Goal: Information Seeking & Learning: Learn about a topic

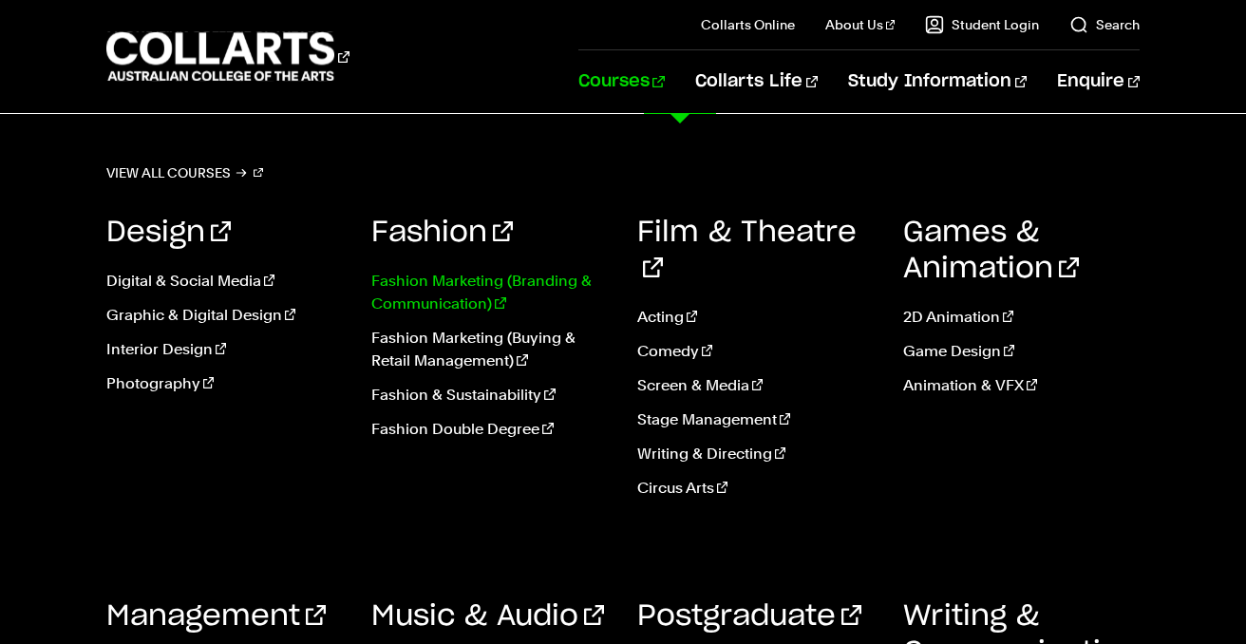
click at [461, 295] on link "Fashion Marketing (Branding & Communication)" at bounding box center [490, 293] width 238 height 46
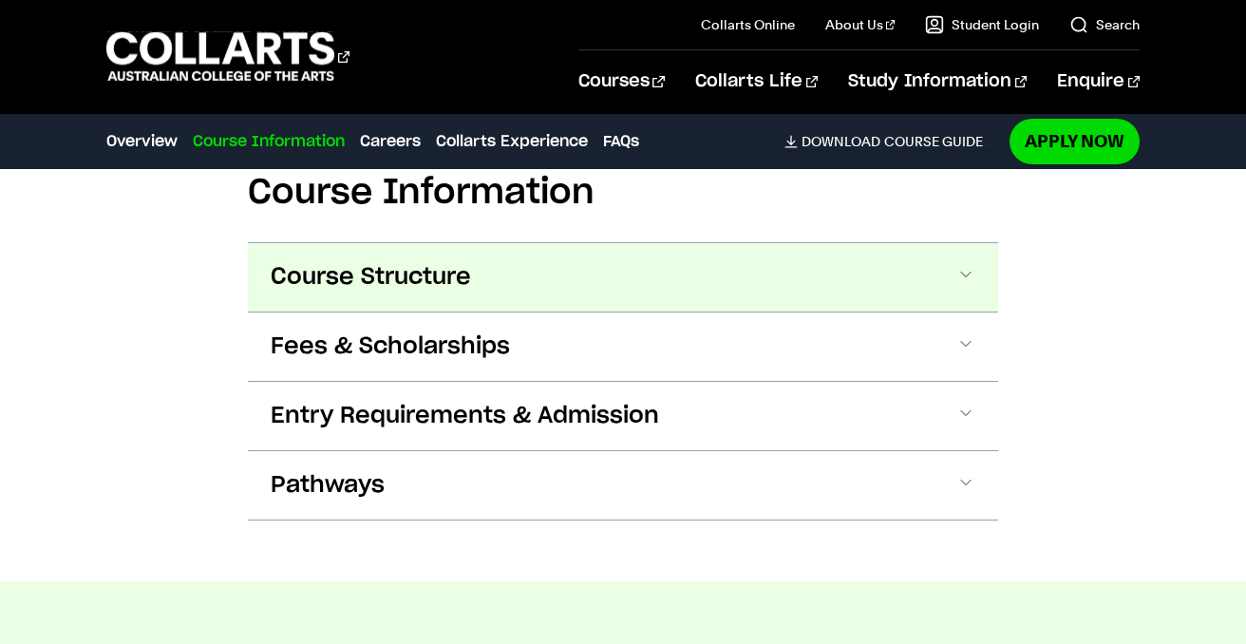
click at [501, 282] on button "Course Structure" at bounding box center [623, 277] width 751 height 68
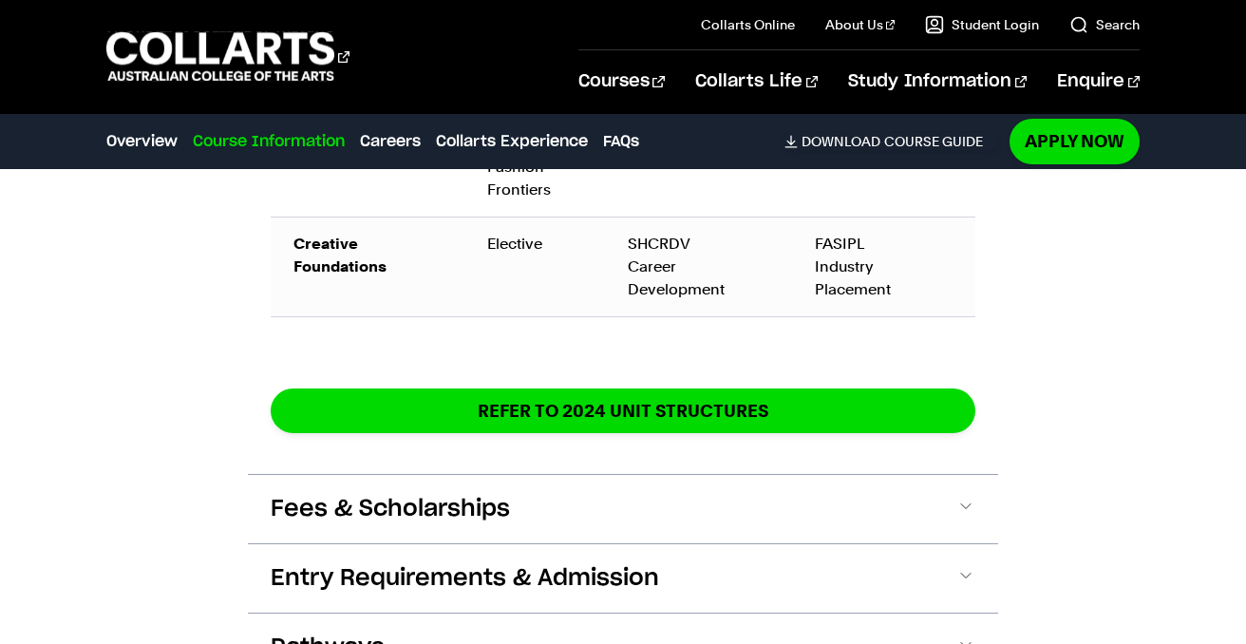
scroll to position [3510, 0]
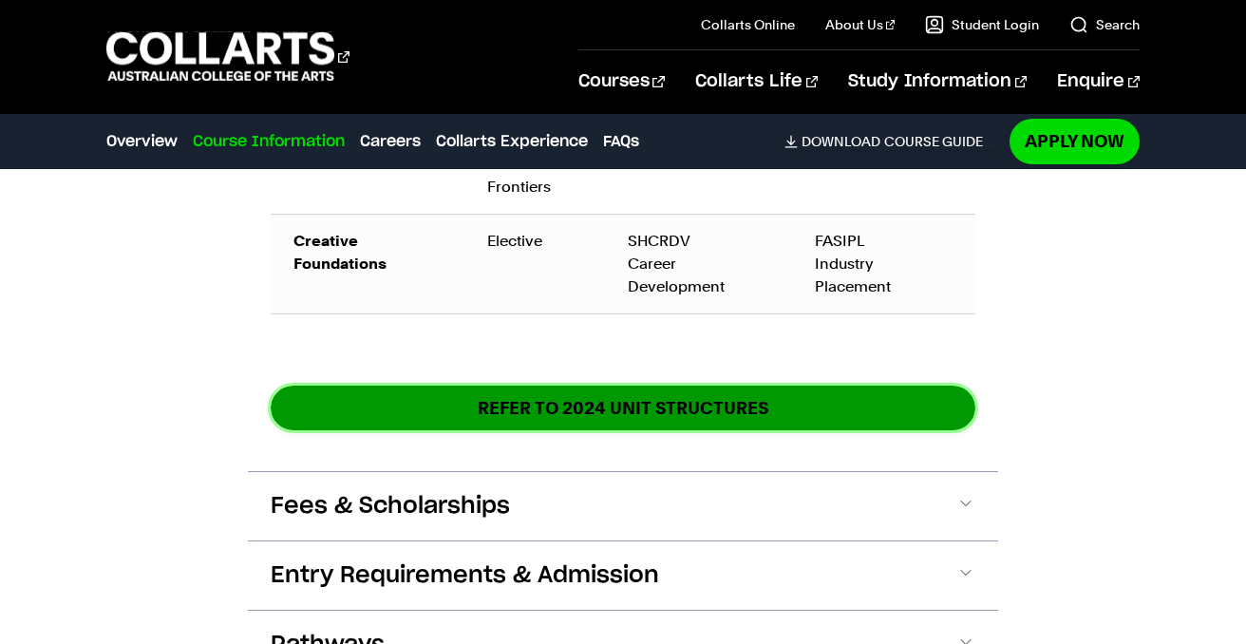
click at [539, 395] on link "REFER TO 2024 unit structures" at bounding box center [623, 408] width 705 height 45
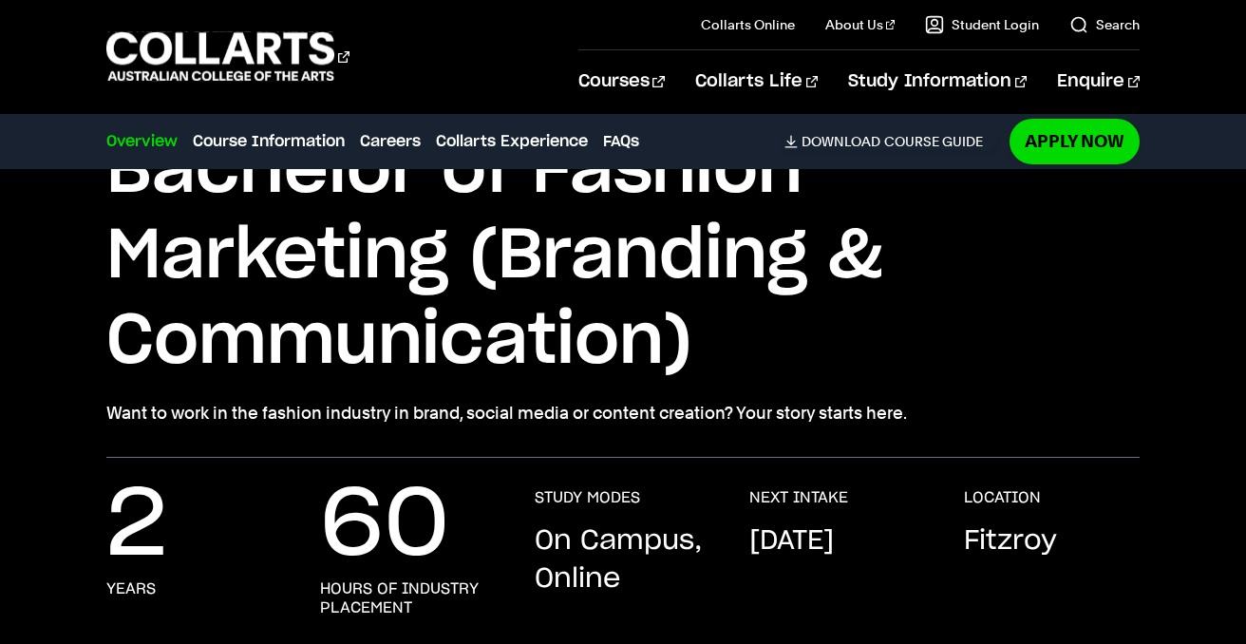
scroll to position [0, 0]
